Goal: Book appointment/travel/reservation

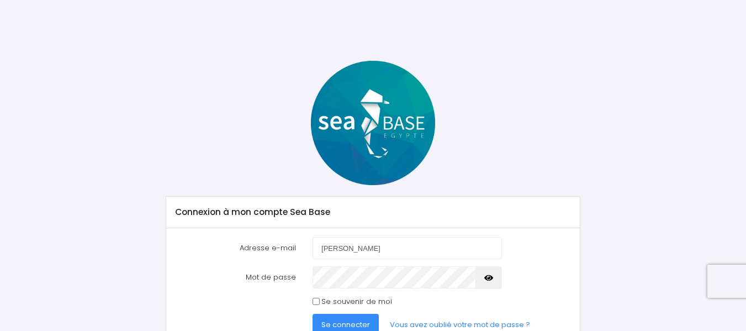
type input "[PERSON_NAME][EMAIL_ADDRESS][DOMAIN_NAME]"
click at [488, 278] on icon "button" at bounding box center [488, 278] width 9 height 0
click at [330, 326] on span "Se connecter" at bounding box center [346, 324] width 49 height 10
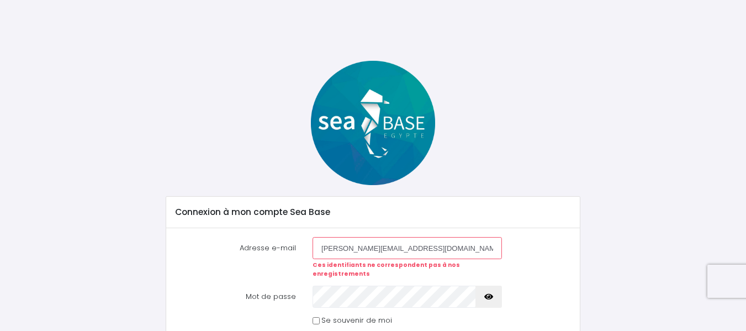
scroll to position [64, 0]
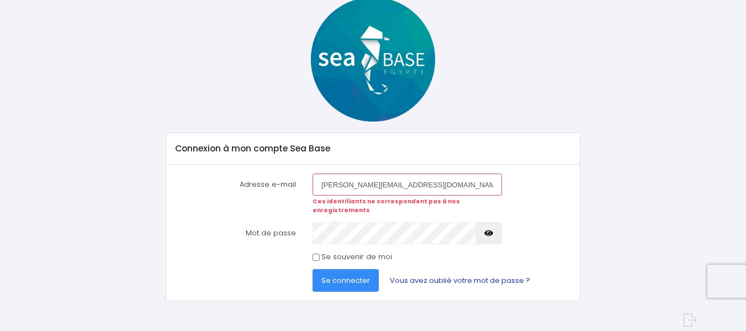
click at [417, 272] on link "Vous avez oublié votre mot de passe ?" at bounding box center [460, 280] width 158 height 22
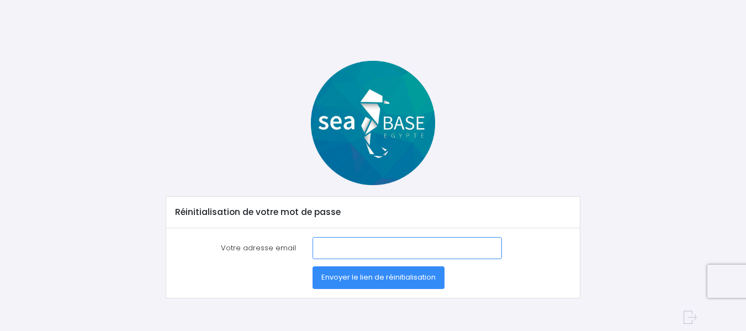
click at [318, 249] on input "Votre adresse email" at bounding box center [407, 248] width 189 height 22
type input "[PERSON_NAME][EMAIL_ADDRESS][DOMAIN_NAME]"
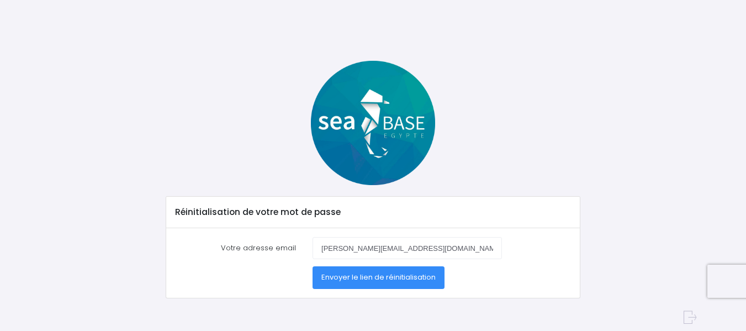
click at [366, 277] on span "Envoyer le lien de réinitialisation" at bounding box center [379, 277] width 114 height 10
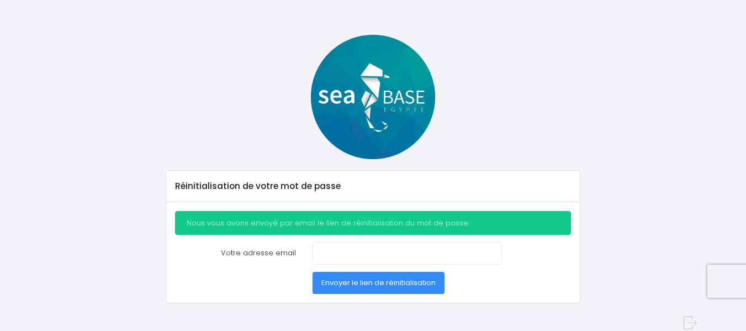
scroll to position [37, 0]
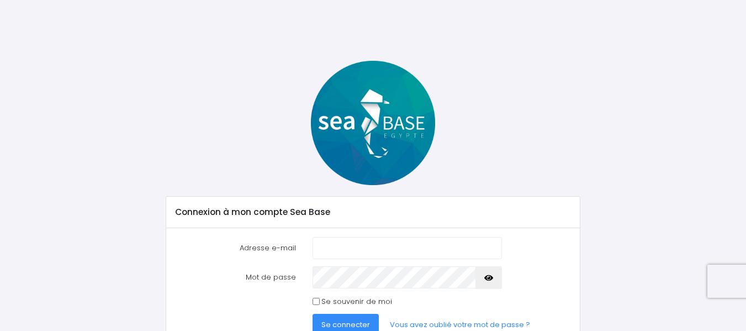
click at [339, 245] on input "Adresse e-mail" at bounding box center [407, 248] width 189 height 22
type input "[PERSON_NAME][EMAIL_ADDRESS][DOMAIN_NAME]"
click at [486, 278] on icon "button" at bounding box center [488, 278] width 9 height 0
click at [333, 323] on span "Se connecter" at bounding box center [346, 324] width 49 height 10
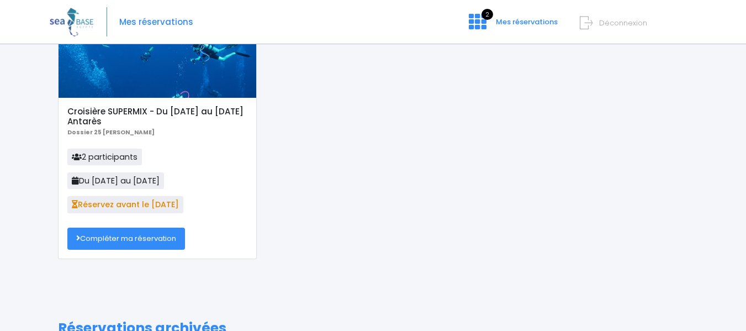
scroll to position [84, 0]
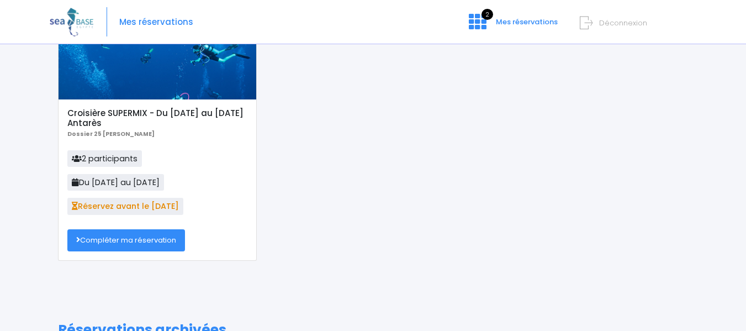
click at [99, 161] on span "2 participants" at bounding box center [104, 158] width 75 height 17
click at [109, 243] on link "Compléter ma réservation" at bounding box center [126, 240] width 118 height 22
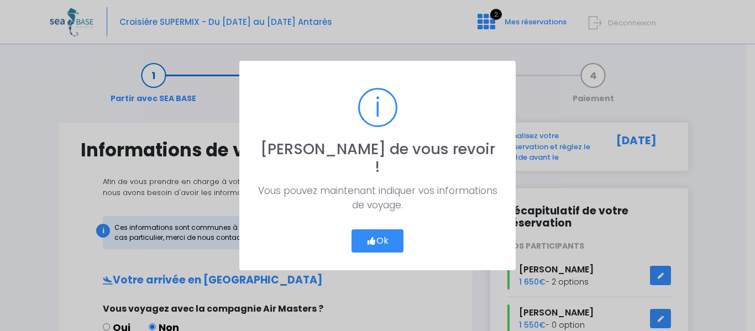
click at [381, 231] on button "Ok" at bounding box center [377, 240] width 52 height 23
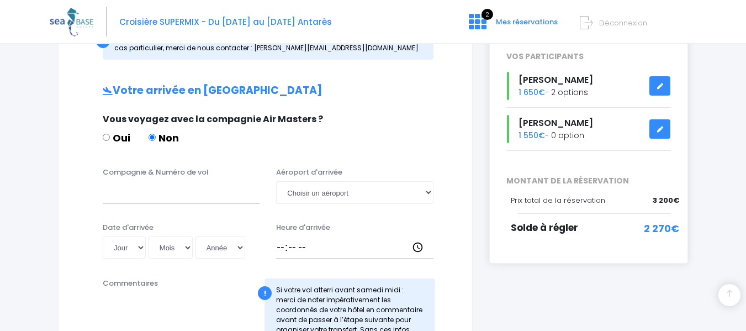
scroll to position [207, 0]
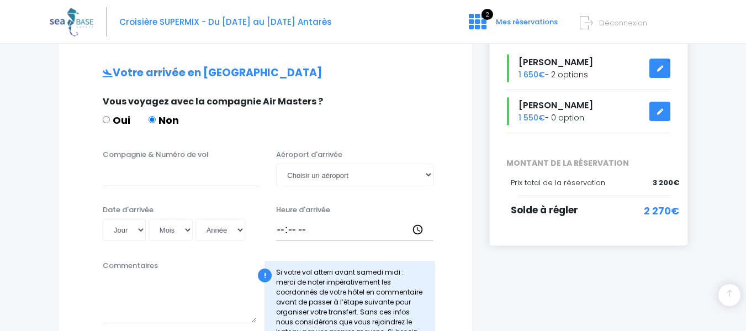
click at [661, 69] on icon at bounding box center [660, 69] width 8 height 0
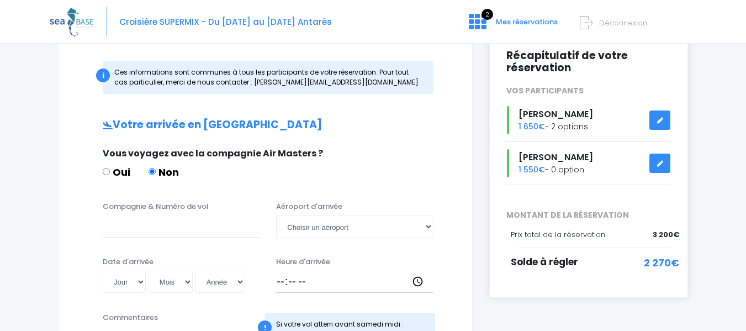
scroll to position [150, 0]
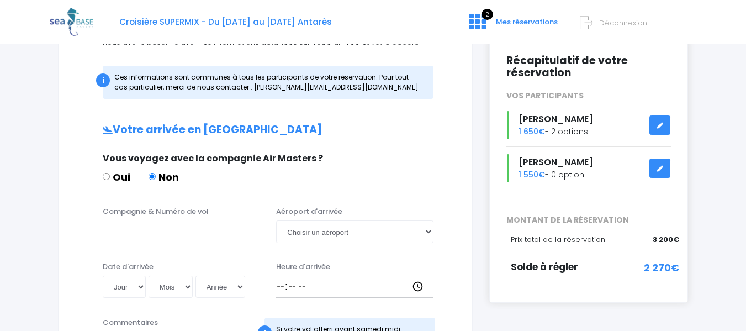
click at [661, 125] on icon at bounding box center [660, 125] width 8 height 0
click at [536, 128] on span "1 650€" at bounding box center [532, 131] width 27 height 11
click at [531, 118] on span "[PERSON_NAME]" at bounding box center [556, 119] width 75 height 13
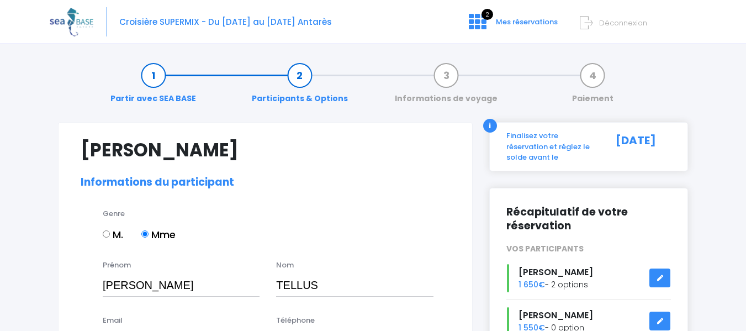
select select "N4"
select select "XL"
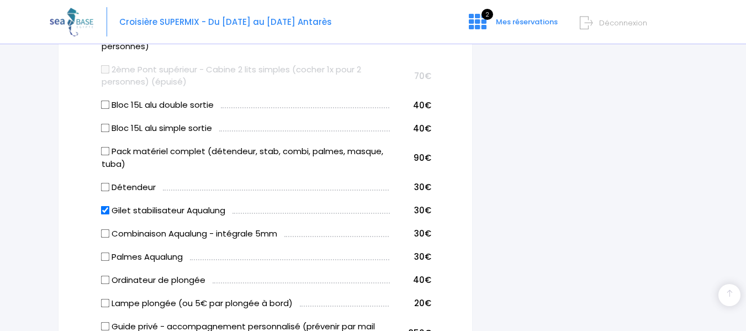
scroll to position [678, 0]
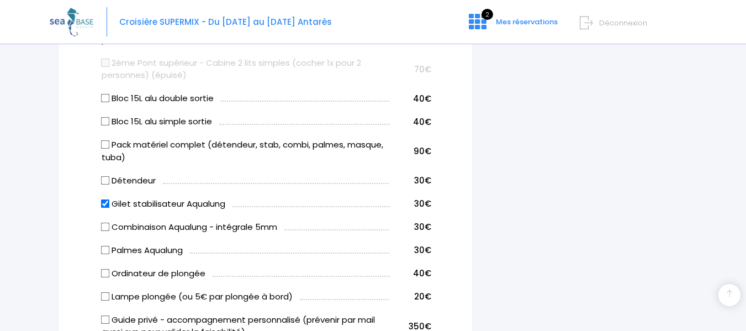
click at [103, 204] on input "Gilet stabilisateur Aqualung" at bounding box center [105, 203] width 9 height 9
checkbox input "false"
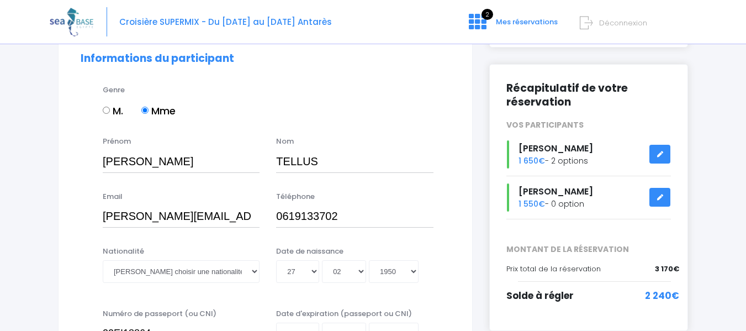
scroll to position [127, 0]
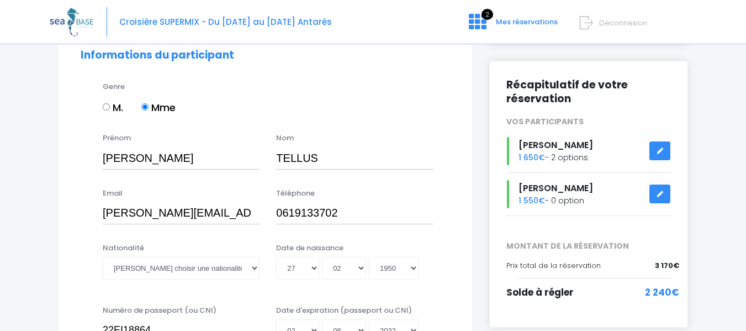
click at [655, 154] on link at bounding box center [660, 150] width 21 height 19
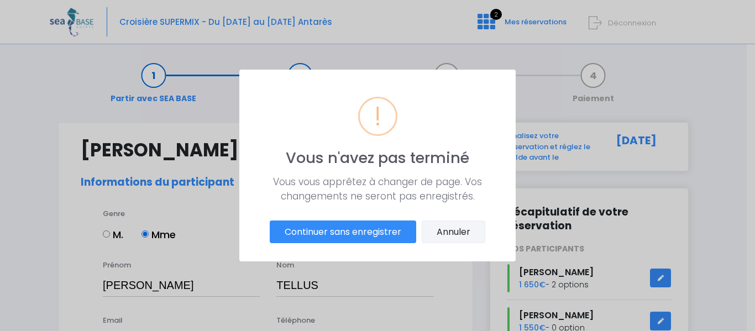
click at [465, 229] on button "Annuler" at bounding box center [454, 231] width 64 height 23
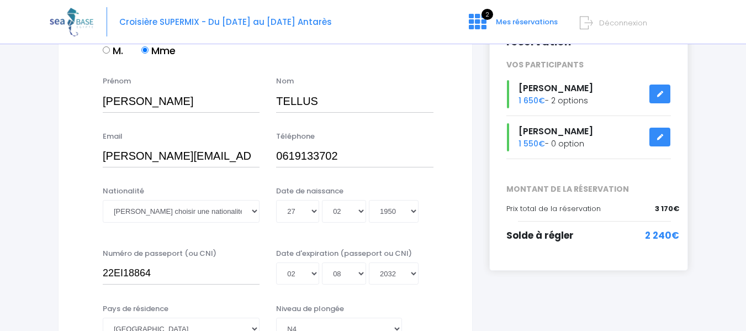
scroll to position [148, 0]
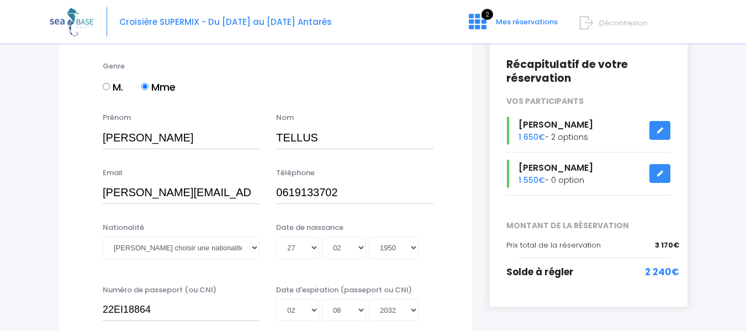
click at [663, 130] on icon at bounding box center [660, 130] width 8 height 0
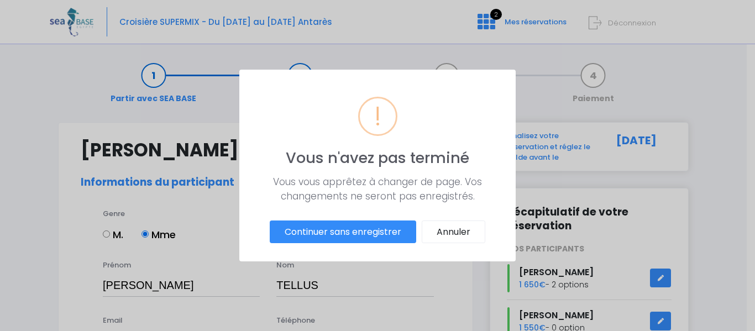
click at [369, 228] on button "Continuer sans enregistrer" at bounding box center [343, 231] width 146 height 23
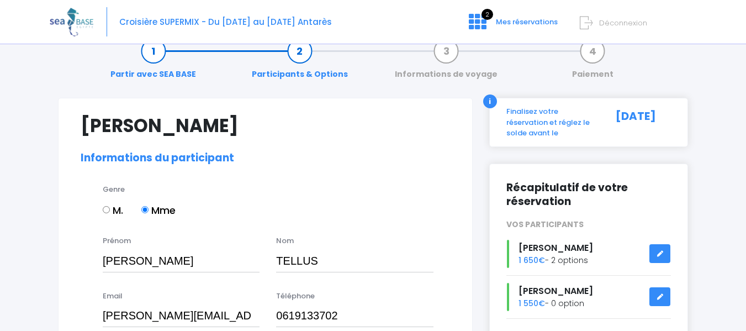
scroll to position [37, 0]
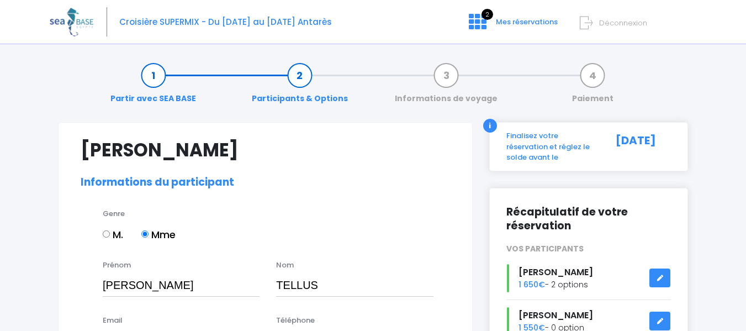
select select "N4"
select select "XL"
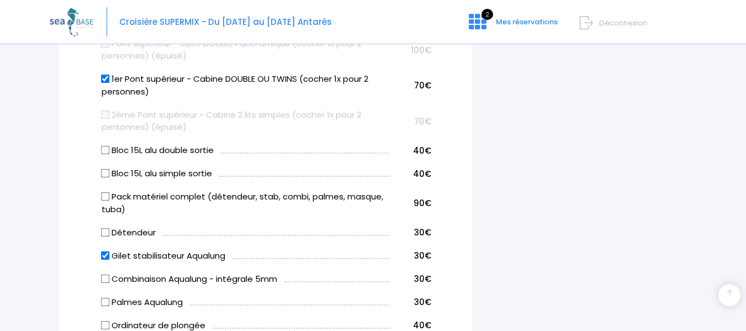
scroll to position [626, 0]
click at [109, 256] on input "Gilet stabilisateur Aqualung" at bounding box center [105, 255] width 9 height 9
checkbox input "false"
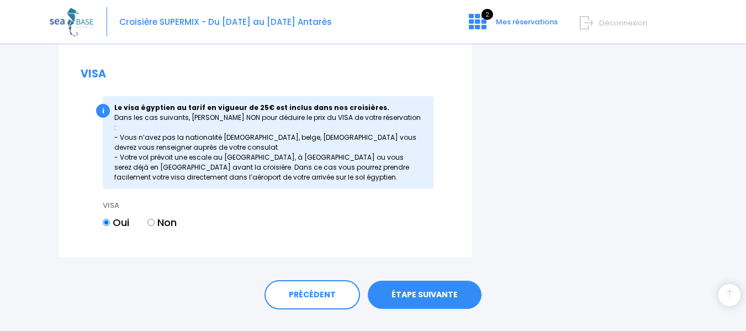
scroll to position [1463, 0]
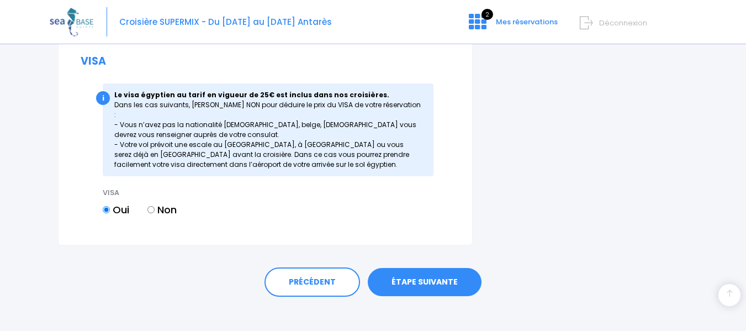
click at [428, 268] on link "ÉTAPE SUIVANTE" at bounding box center [425, 282] width 114 height 29
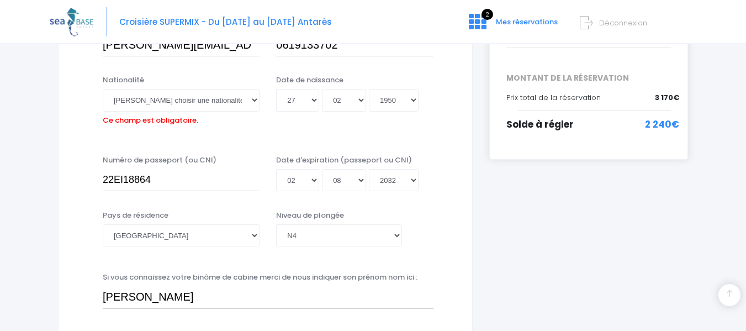
scroll to position [273, 0]
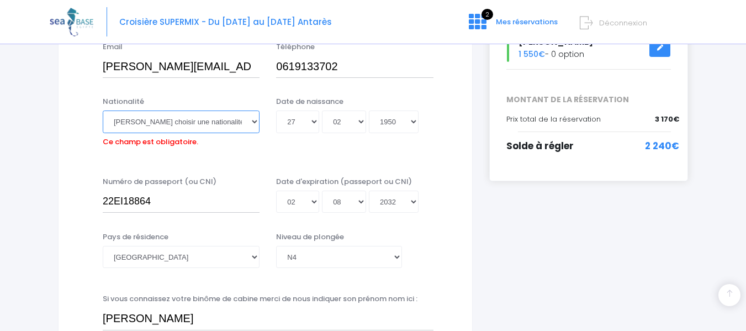
click at [252, 117] on select "Veuillez choisir une nationalité [DEMOGRAPHIC_DATA] Algerienne Allemande [GEOGR…" at bounding box center [181, 121] width 157 height 22
select select "Française"
click at [103, 110] on select "Veuillez choisir une nationalité [DEMOGRAPHIC_DATA] Algerienne Allemande [GEOGR…" at bounding box center [181, 121] width 157 height 22
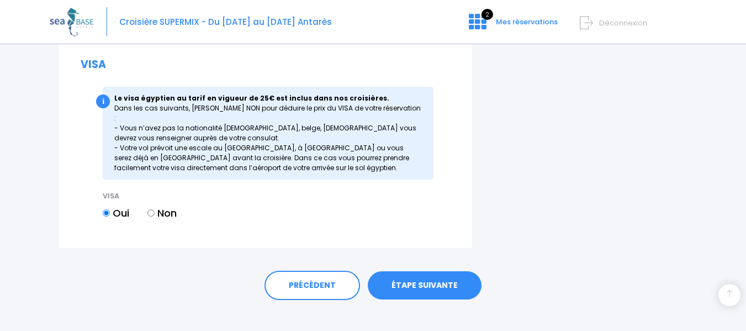
scroll to position [1463, 0]
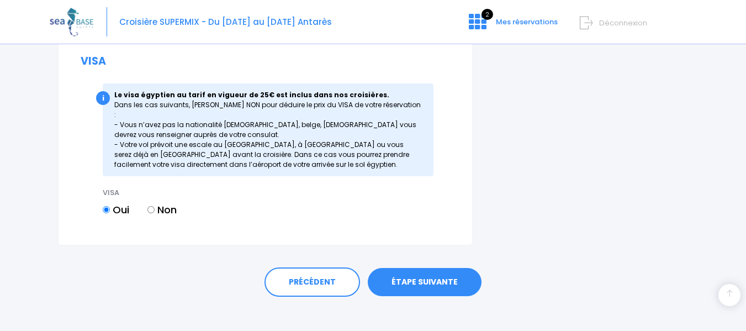
click at [441, 268] on link "ÉTAPE SUIVANTE" at bounding box center [425, 282] width 114 height 29
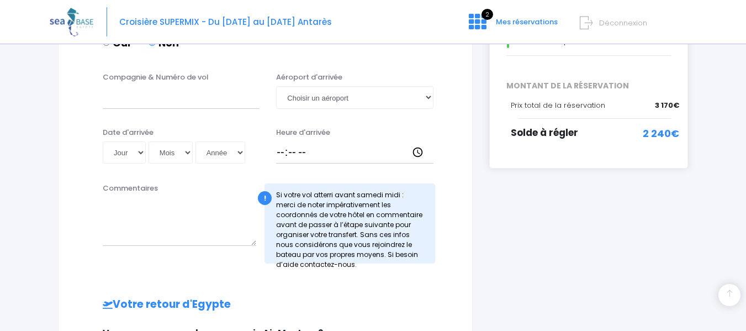
scroll to position [281, 0]
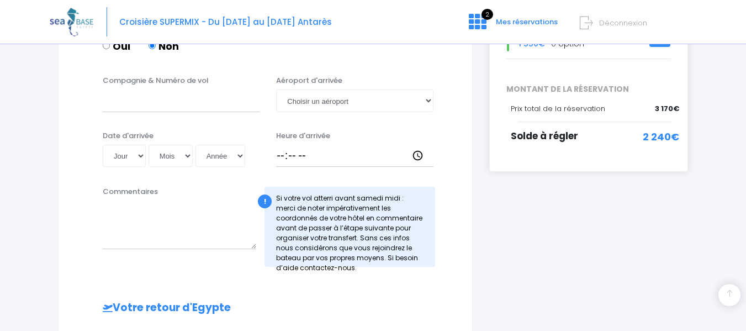
click at [138, 124] on div "Compagnie & Numéro de vol Aéroport d'arrivée Choisir un aéroport Hurghada Marsa…" at bounding box center [266, 125] width 370 height 100
click at [124, 98] on input "Compagnie & Numéro de vol" at bounding box center [181, 100] width 157 height 22
type input "EASY JET"
click at [430, 98] on select "Choisir un aéroport Hurghada Marsa Alam" at bounding box center [354, 100] width 157 height 22
select select "Hurghada"
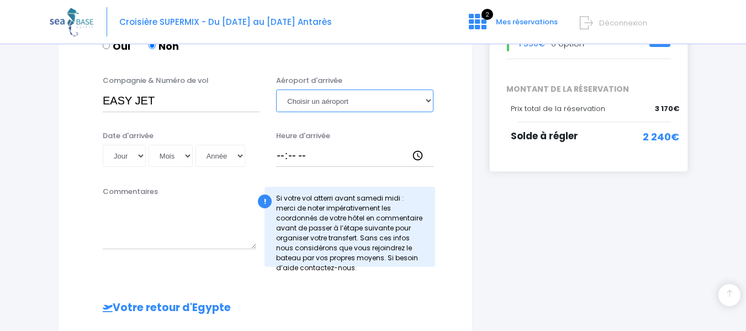
click at [276, 89] on select "Choisir un aéroport Hurghada Marsa Alam" at bounding box center [354, 100] width 157 height 22
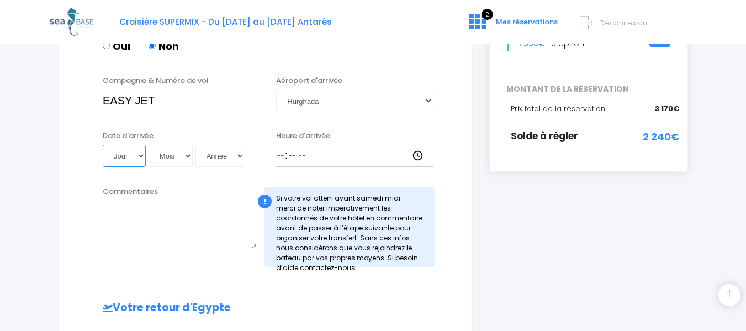
click at [143, 156] on select "Jour 01 02 03 04 05 06 07 08 09 10 11 12 13 14 15 16 17 18 19 20 21 22 23 24 25…" at bounding box center [124, 156] width 43 height 22
select select "11"
click at [103, 145] on select "Jour 01 02 03 04 05 06 07 08 09 10 11 12 13 14 15 16 17 18 19 20 21 22 23 24 25…" at bounding box center [124, 156] width 43 height 22
click at [190, 156] on select "Mois 01 02 03 04 05 06 07 08 09 10 11 12" at bounding box center [171, 156] width 44 height 22
select select "10"
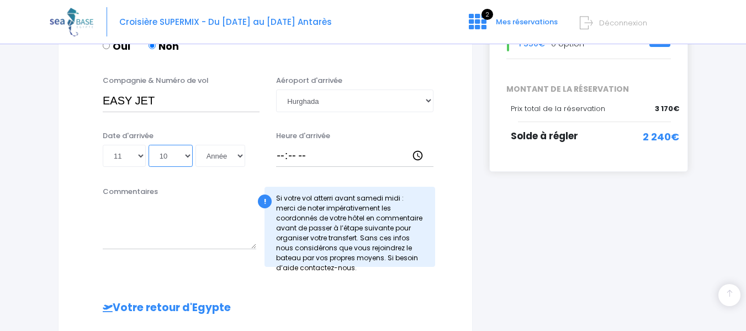
click at [149, 145] on select "Mois 01 02 03 04 05 06 07 08 09 10 11 12" at bounding box center [171, 156] width 44 height 22
click at [237, 154] on select "Année 2045 2044 2043 2042 2041 2040 2039 2038 2037 2036 2035 2034 2033 2032 203…" at bounding box center [221, 156] width 50 height 22
select select "2025"
click at [196, 145] on select "Année 2045 2044 2043 2042 2041 2040 2039 2038 2037 2036 2035 2034 2033 2032 203…" at bounding box center [221, 156] width 50 height 22
type input "2025-10-11"
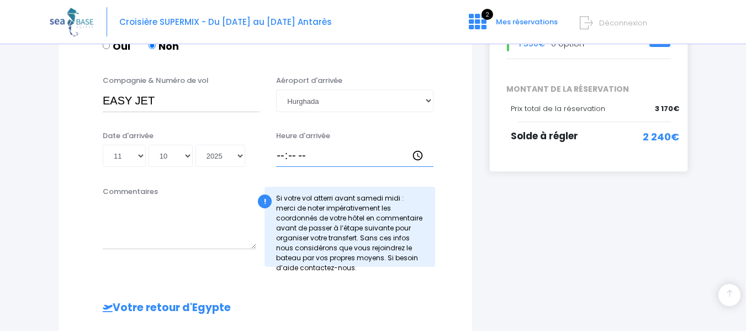
click at [280, 157] on input "Heure d'arrivée" at bounding box center [354, 156] width 157 height 22
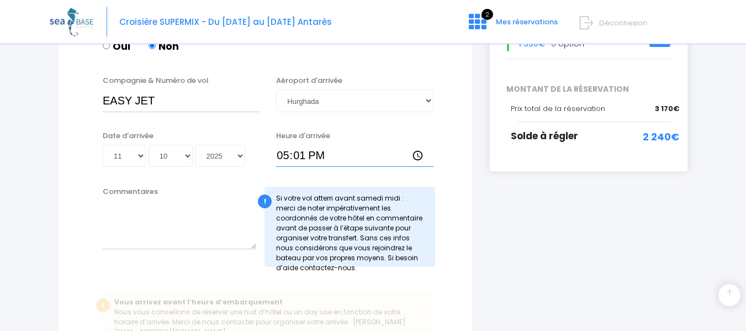
type input "17:15"
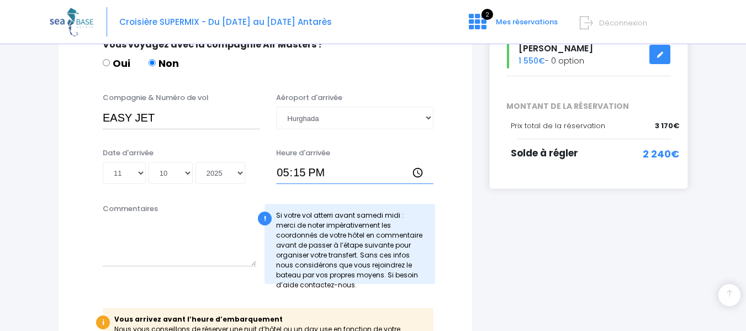
scroll to position [244, 0]
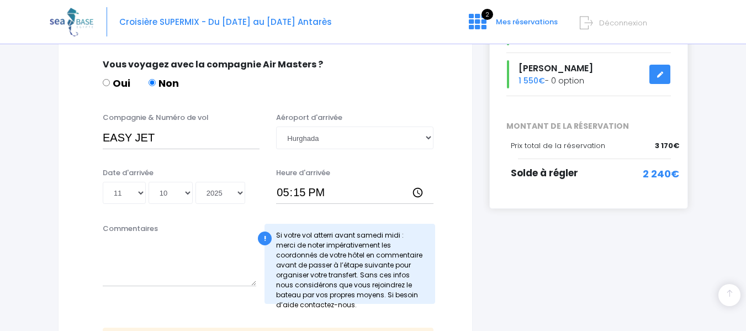
click at [113, 226] on label "Commentaires" at bounding box center [130, 228] width 55 height 11
click at [113, 238] on textarea "Commentaires" at bounding box center [180, 262] width 154 height 49
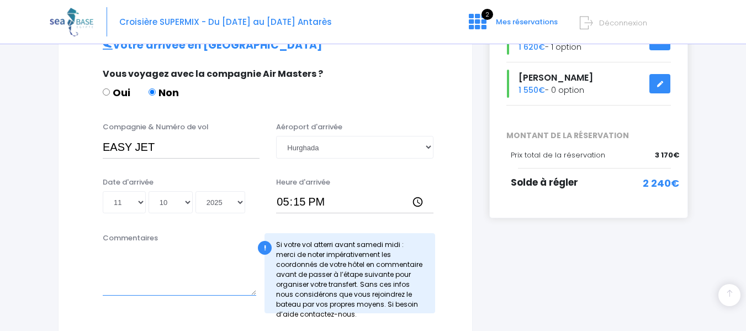
scroll to position [229, 0]
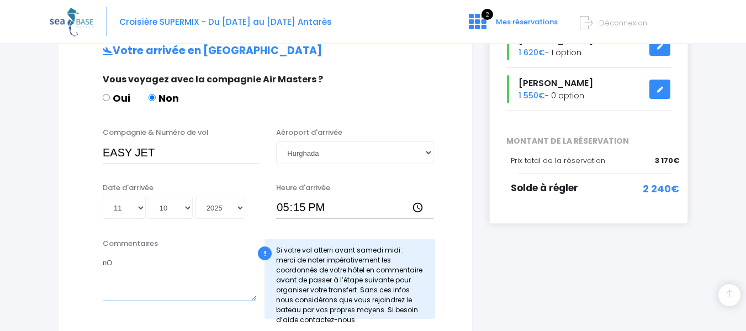
type textarea "n"
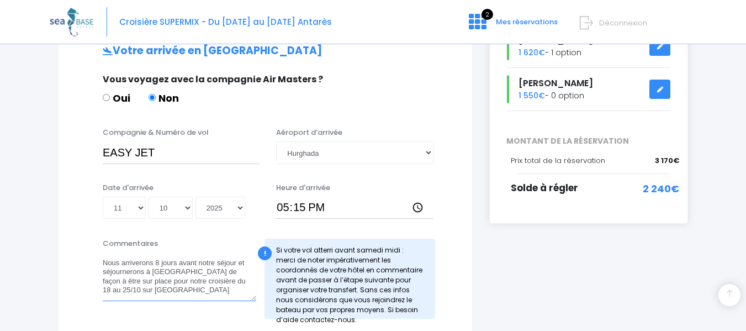
type textarea "Nous arriverons 8 jours avant notre séjour et séjournerons à Port Galib de faço…"
click at [476, 278] on div "Informations de voyage Afin de vous prendre en charge à votre arrivée à Hurghad…" at bounding box center [265, 304] width 431 height 822
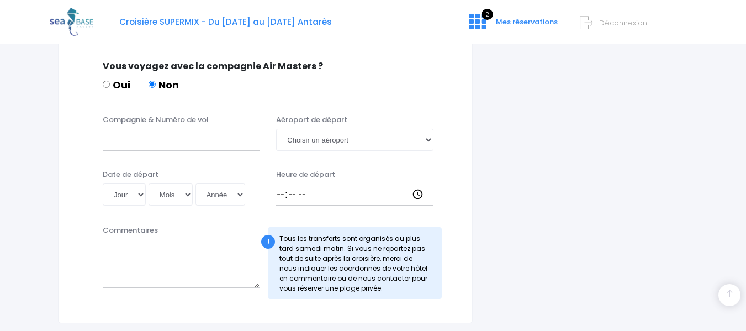
scroll to position [614, 0]
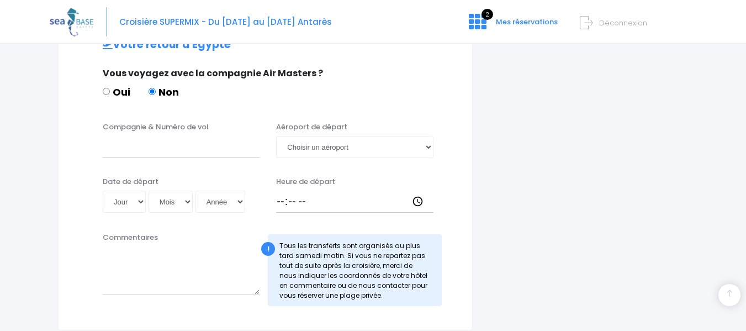
click at [106, 232] on label "Commentaires" at bounding box center [130, 237] width 55 height 11
click at [106, 246] on textarea "Commentaires" at bounding box center [181, 270] width 157 height 49
click at [104, 232] on label "Commentaires" at bounding box center [130, 237] width 55 height 11
click at [104, 246] on textarea "Commentaires" at bounding box center [181, 270] width 157 height 49
type textarea "n"
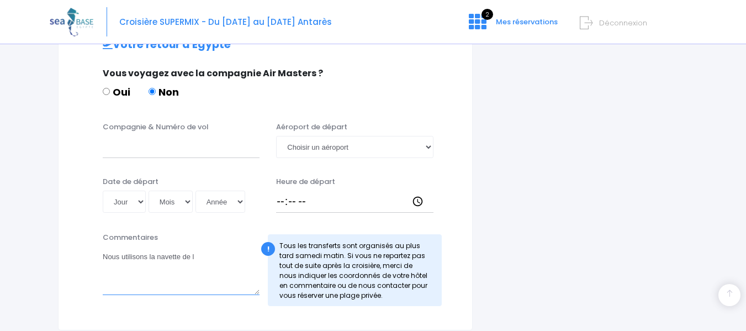
drag, startPoint x: 121, startPoint y: 249, endPoint x: 353, endPoint y: 255, distance: 232.1
click at [353, 255] on div "Commentaires Nous utilisons la navette de l ! Tous les transferts sont organisé…" at bounding box center [265, 272] width 386 height 81
drag, startPoint x: 304, startPoint y: 234, endPoint x: 194, endPoint y: 238, distance: 110.5
click at [194, 246] on textarea "Nous souhaiterions utiliser la navette pour l'aéroport d'Hurghada de façon à ce…" at bounding box center [181, 270] width 157 height 49
drag, startPoint x: 187, startPoint y: 246, endPoint x: 257, endPoint y: 240, distance: 69.8
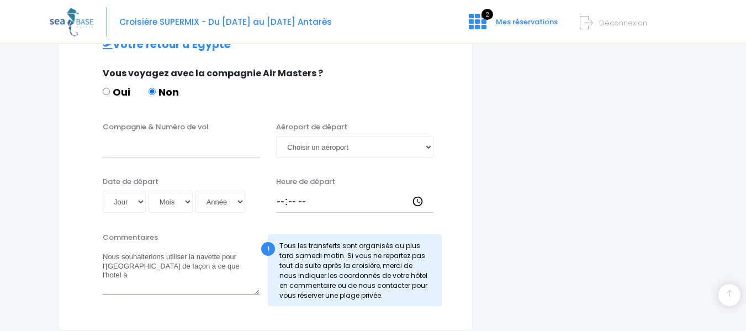
click at [257, 246] on textarea "Nous souhaiterions utiliser la navette pour l'aéroport d'Hurghada de façon à ce…" at bounding box center [181, 270] width 157 height 49
click at [124, 261] on textarea "Nous souhaiterions utiliser votre transport pour l'aéroport d'Hurghada de façon…" at bounding box center [181, 270] width 157 height 49
click at [129, 266] on textarea "Nous souhaiterions utiliser votre transport pour l'aéroport d'Hurghada de façon…" at bounding box center [181, 270] width 157 height 49
click at [127, 267] on textarea "Nous souhaiterions utiliser votre transport pour l'aéroport d'Hurghada de façon…" at bounding box center [181, 270] width 157 height 49
drag, startPoint x: 122, startPoint y: 265, endPoint x: 152, endPoint y: 270, distance: 30.8
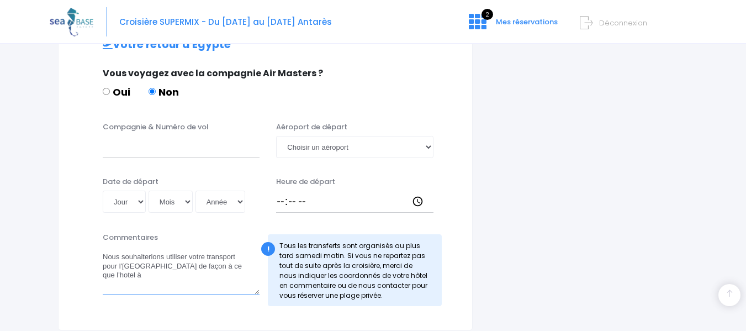
click at [152, 270] on textarea "Nous souhaiterions utiliser votre transport pour l'aéroport d'Hurghada de façon…" at bounding box center [181, 270] width 157 height 49
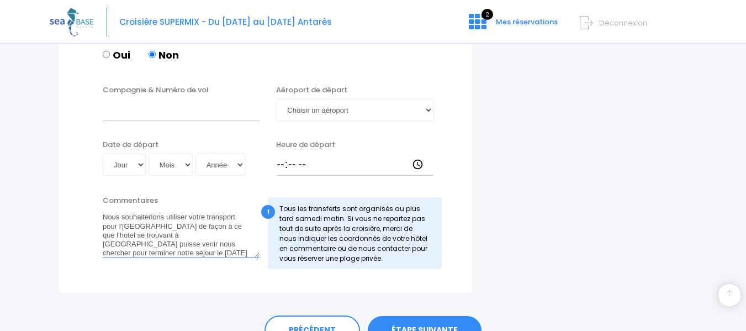
scroll to position [650, 0]
type textarea "Nous souhaiterions utiliser votre transport pour l'aéroport d'Hurghada de façon…"
click at [422, 317] on link "ÉTAPE SUIVANTE" at bounding box center [425, 331] width 114 height 29
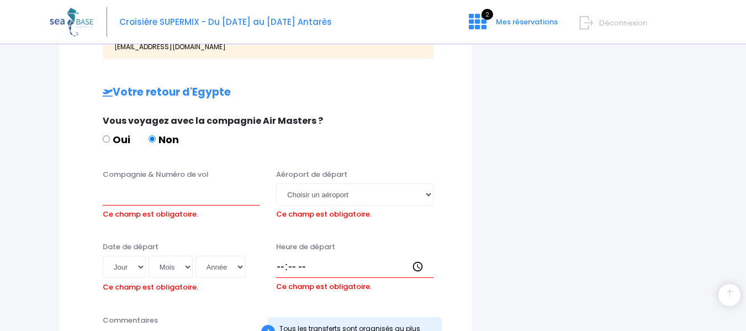
scroll to position [552, 0]
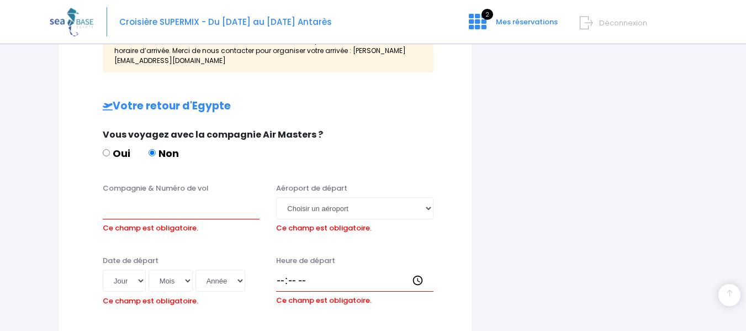
click at [101, 200] on div "Compagnie & Numéro de vol Ce champ est obligatoire." at bounding box center [180, 210] width 173 height 54
click at [152, 197] on input "Compagnie & Numéro de vol" at bounding box center [181, 208] width 157 height 22
click at [117, 203] on input "Compagnie & Numéro de vol" at bounding box center [181, 208] width 157 height 22
type input "t"
type input "TRANSAVIA"
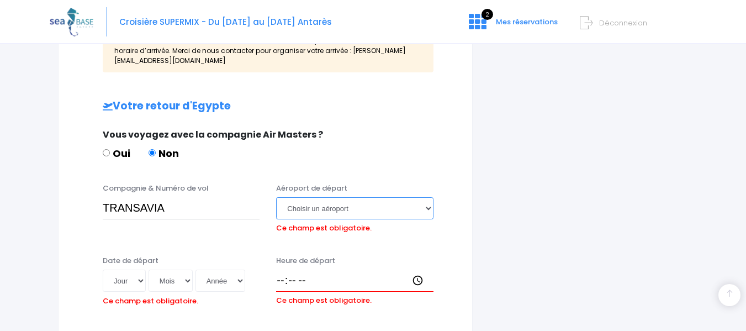
click at [430, 197] on select "Choisir un aéroport Hurghada Marsa Alam" at bounding box center [354, 208] width 157 height 22
select select "Hurghada"
click at [276, 197] on select "Choisir un aéroport Hurghada Marsa Alam" at bounding box center [354, 208] width 157 height 22
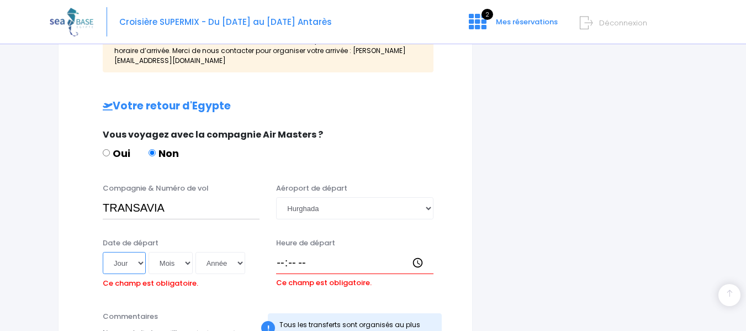
click at [144, 255] on select "Jour 01 02 03 04 05 06 07 08 09 10 11 12 13 14 15 16 17 18 19 20 21 22 23 24 25…" at bounding box center [124, 263] width 43 height 22
select select "08"
click at [103, 252] on select "Jour 01 02 03 04 05 06 07 08 09 10 11 12 13 14 15 16 17 18 19 20 21 22 23 24 25…" at bounding box center [124, 263] width 43 height 22
click at [187, 253] on select "Mois 01 02 03 04 05 06 07 08 09 10 11 12" at bounding box center [171, 263] width 44 height 22
select select "11"
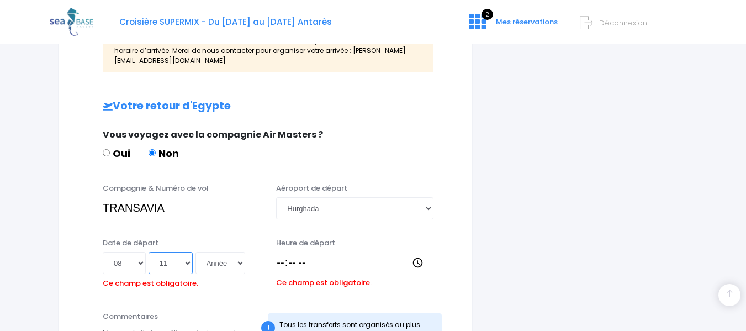
click at [149, 252] on select "Mois 01 02 03 04 05 06 07 08 09 10 11 12" at bounding box center [171, 263] width 44 height 22
click at [242, 254] on select "Année 2045 2044 2043 2042 2041 2040 2039 2038 2037 2036 2035 2034 2033 2032 203…" at bounding box center [221, 263] width 50 height 22
select select "2025"
click at [196, 252] on select "Année 2045 2044 2043 2042 2041 2040 2039 2038 2037 2036 2035 2034 2033 2032 203…" at bounding box center [221, 263] width 50 height 22
type input "2025-11-08"
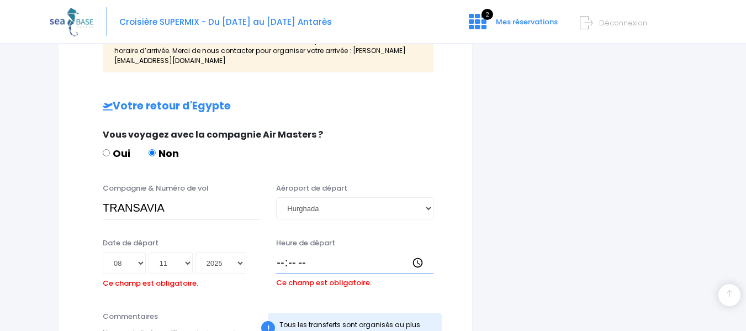
click at [280, 252] on input "Heure de départ" at bounding box center [354, 263] width 157 height 22
click at [304, 238] on label "Heure de départ" at bounding box center [305, 243] width 59 height 11
click at [304, 252] on input "15:44" at bounding box center [354, 263] width 157 height 22
click at [305, 253] on input "15:44" at bounding box center [354, 263] width 157 height 22
type input "15:04"
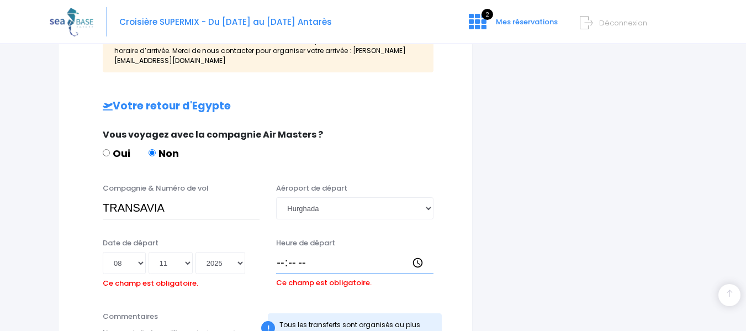
type input "15:04"
type input "15:40"
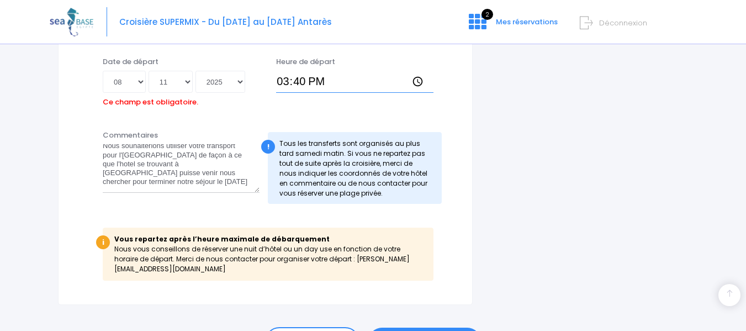
scroll to position [773, 0]
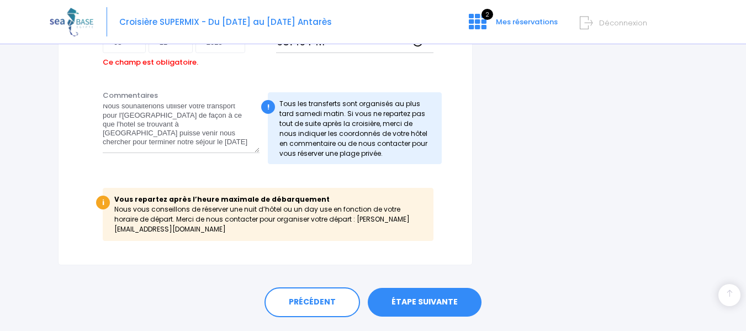
click at [451, 288] on link "ÉTAPE SUIVANTE" at bounding box center [425, 302] width 114 height 29
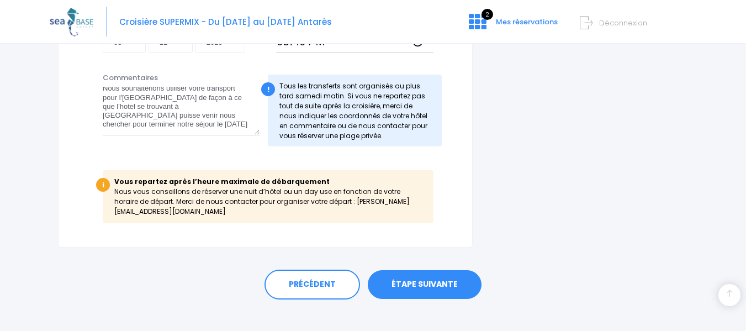
scroll to position [766, 0]
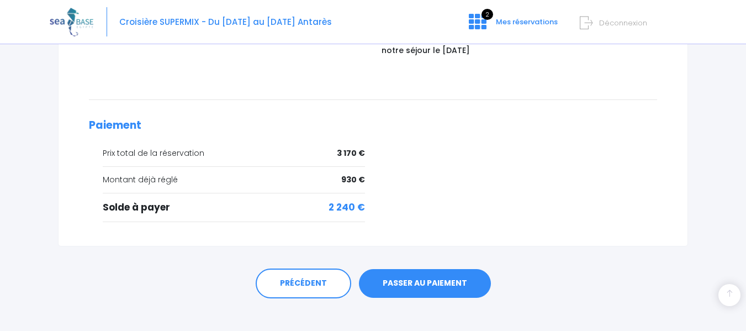
scroll to position [492, 0]
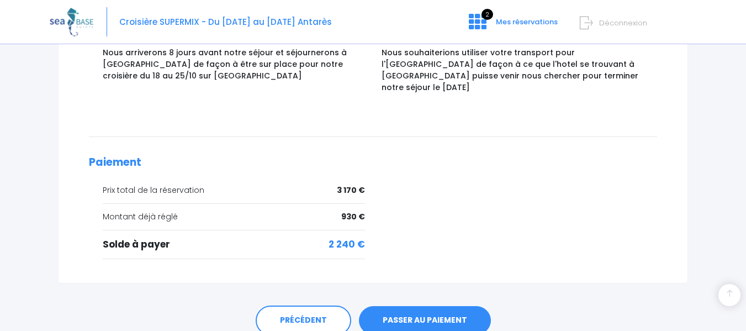
click at [439, 306] on link "PASSER AU PAIEMENT" at bounding box center [425, 320] width 132 height 29
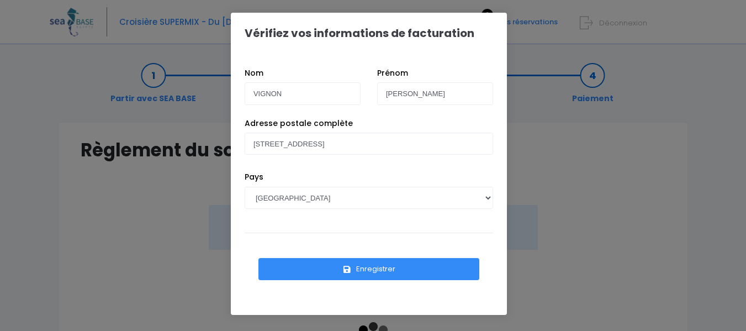
click at [390, 262] on button "Enregistrer" at bounding box center [369, 269] width 221 height 22
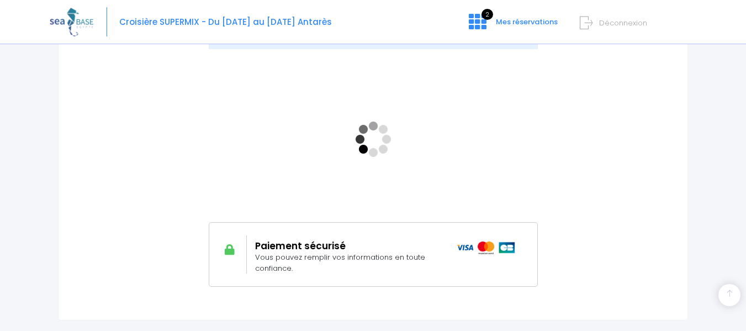
scroll to position [216, 0]
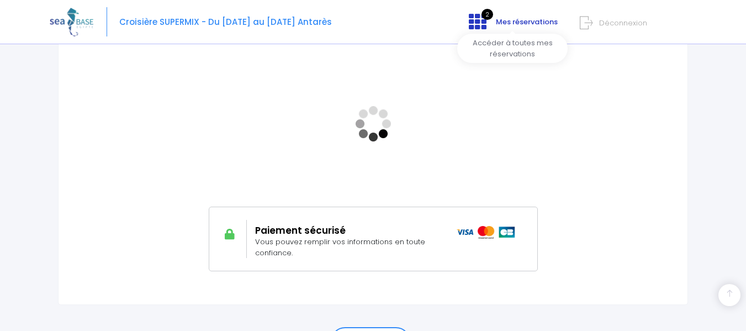
click at [541, 21] on span "Mes réservations" at bounding box center [527, 22] width 62 height 10
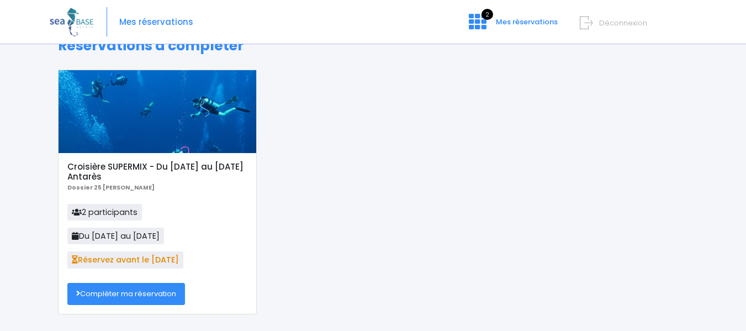
scroll to position [37, 0]
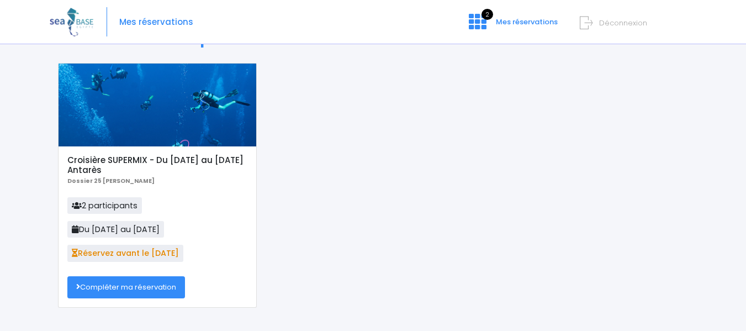
click at [166, 288] on link "Compléter ma réservation" at bounding box center [126, 287] width 118 height 22
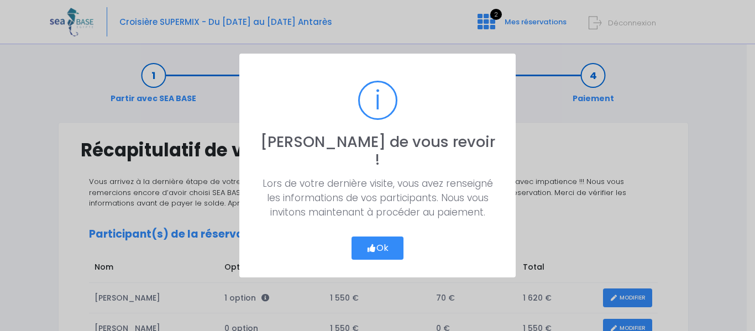
click at [388, 238] on button "Ok" at bounding box center [377, 247] width 52 height 23
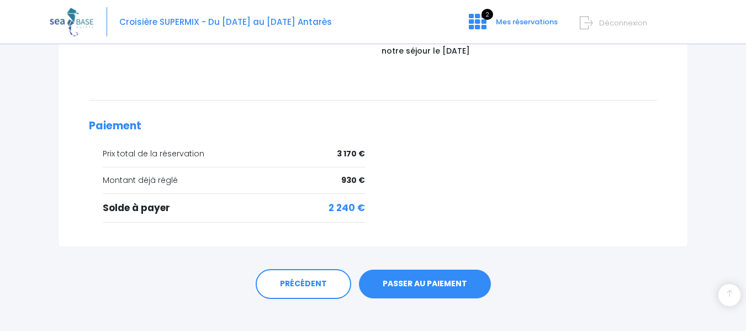
scroll to position [529, 0]
click at [452, 269] on link "PASSER AU PAIEMENT" at bounding box center [425, 283] width 132 height 29
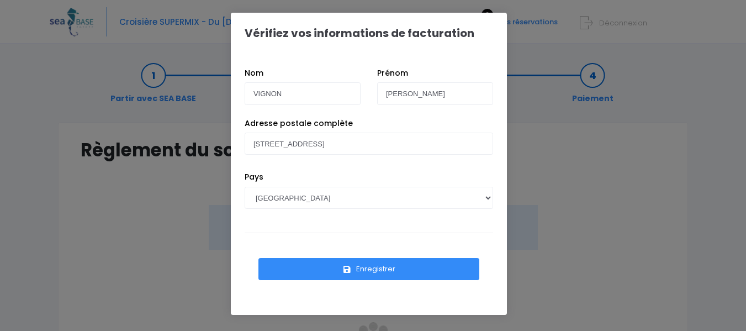
click at [388, 270] on button "Enregistrer" at bounding box center [369, 269] width 221 height 22
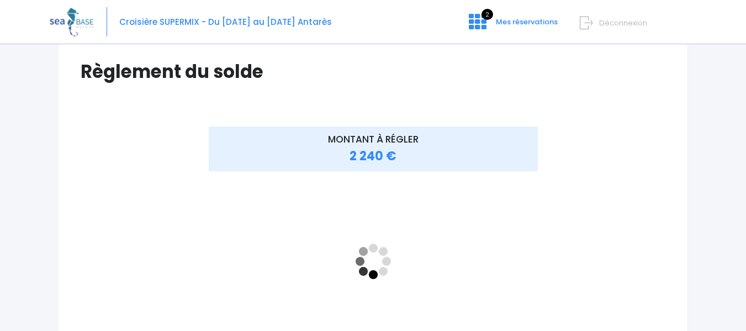
scroll to position [79, 0]
click at [586, 23] on icon at bounding box center [586, 23] width 13 height 18
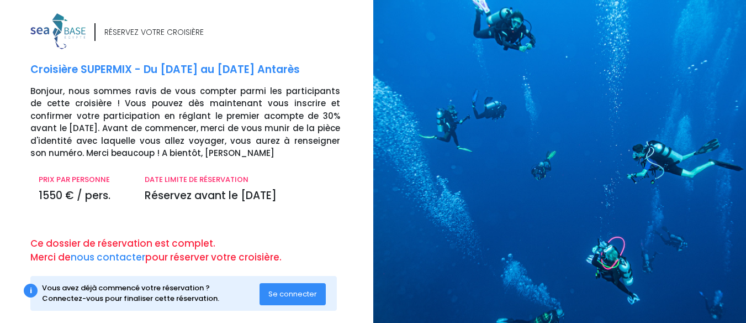
click at [297, 294] on span "Se connecter" at bounding box center [292, 293] width 49 height 10
